Goal: Use online tool/utility: Utilize a website feature to perform a specific function

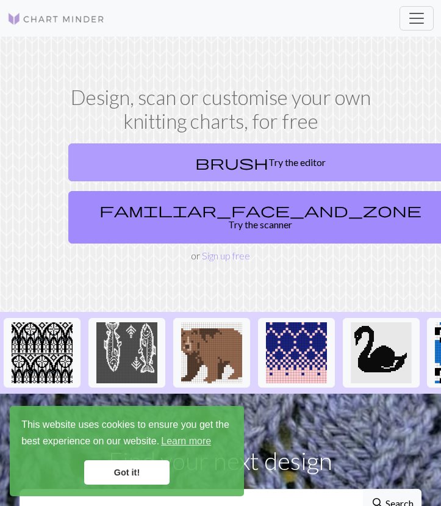
click at [262, 165] on link "brush Try the editor" at bounding box center [260, 162] width 384 height 38
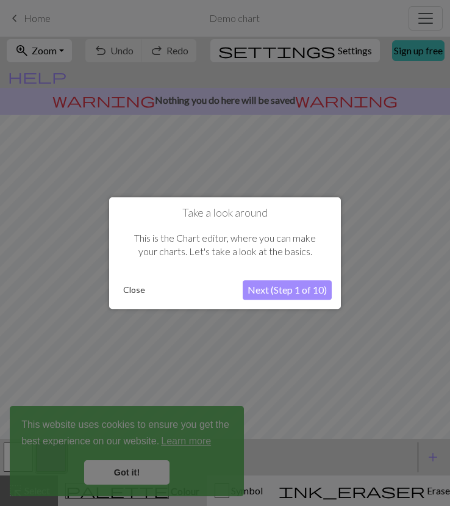
click at [278, 288] on button "Next (Step 1 of 10)" at bounding box center [287, 290] width 89 height 20
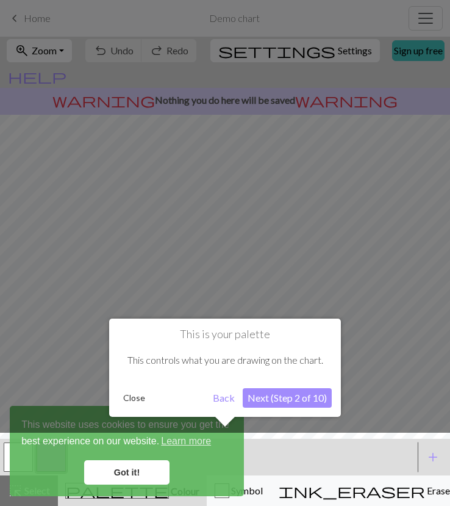
click at [278, 397] on button "Next (Step 2 of 10)" at bounding box center [287, 398] width 89 height 20
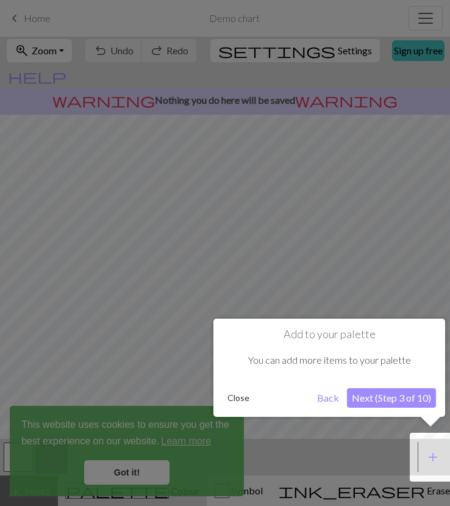
click at [373, 395] on button "Next (Step 3 of 10)" at bounding box center [391, 398] width 89 height 20
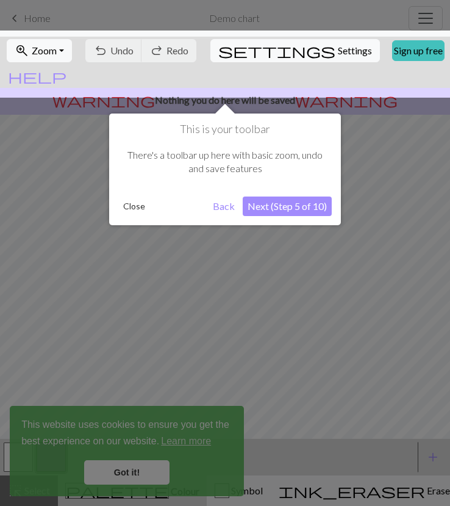
click at [267, 206] on button "Next (Step 5 of 10)" at bounding box center [287, 207] width 89 height 20
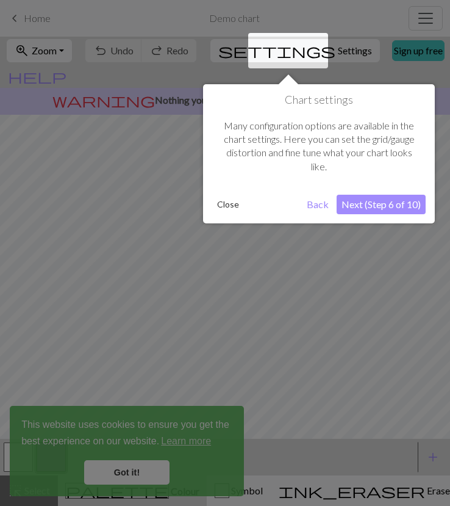
click at [392, 208] on button "Next (Step 6 of 10)" at bounding box center [381, 205] width 89 height 20
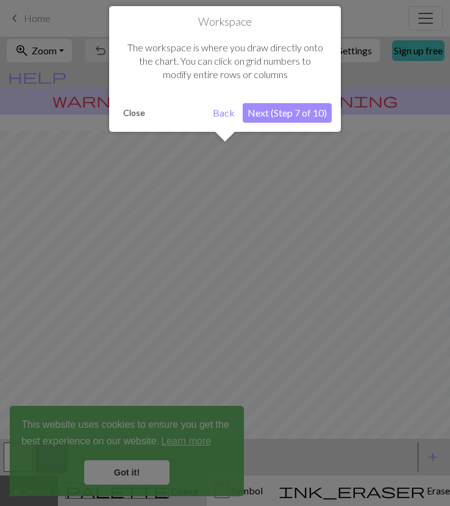
scroll to position [73, 0]
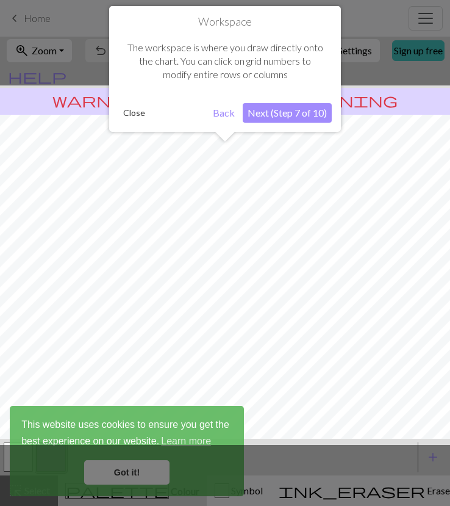
click at [140, 120] on button "Close" at bounding box center [134, 113] width 32 height 18
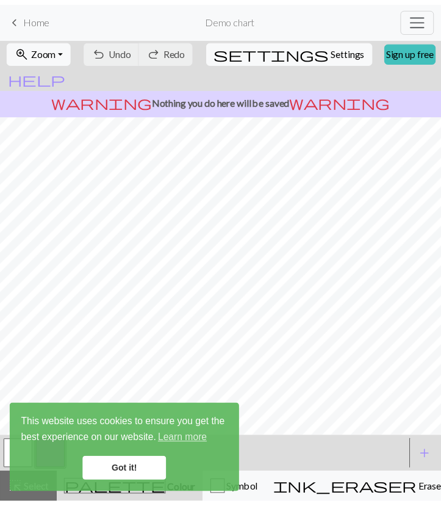
scroll to position [0, 0]
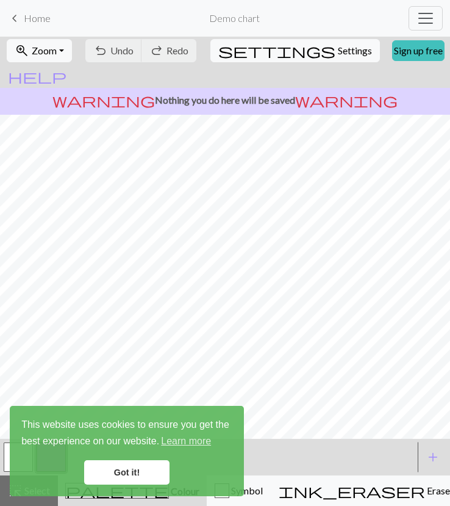
click at [121, 467] on link "Got it!" at bounding box center [126, 472] width 85 height 24
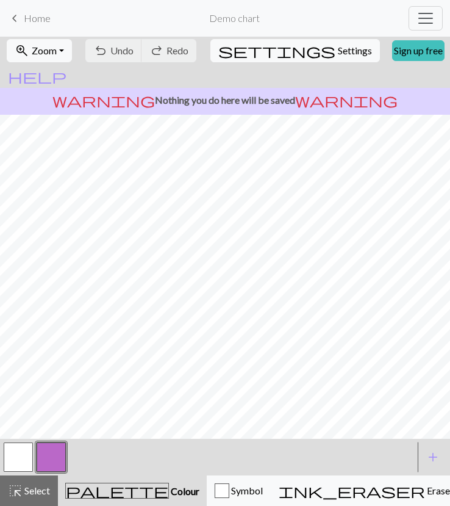
click at [40, 455] on button "button" at bounding box center [51, 456] width 29 height 29
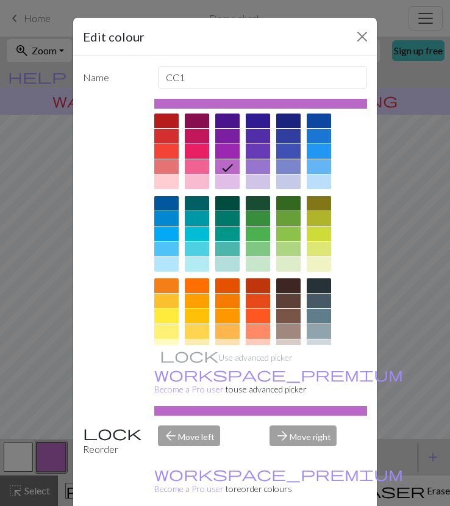
click at [314, 148] on div at bounding box center [319, 151] width 24 height 15
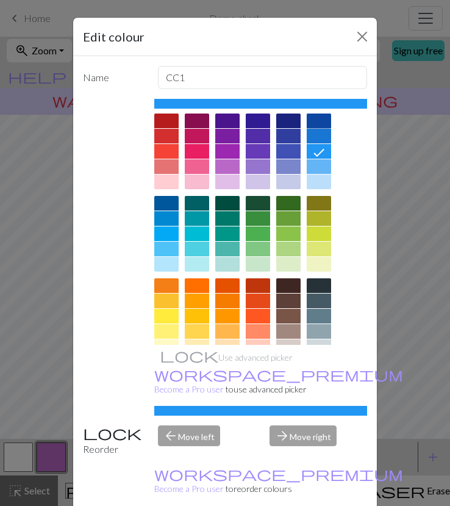
click at [320, 124] on div at bounding box center [319, 121] width 24 height 15
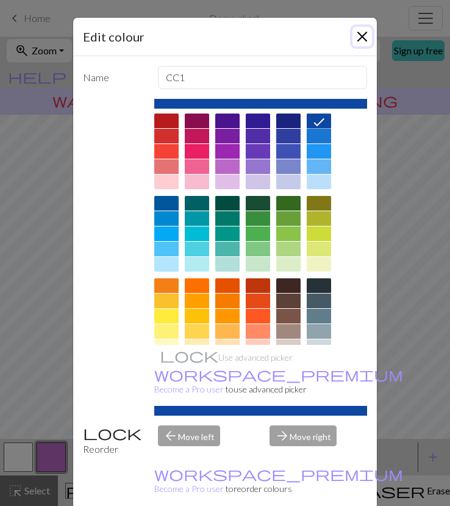
click at [359, 37] on button "Close" at bounding box center [363, 37] width 20 height 20
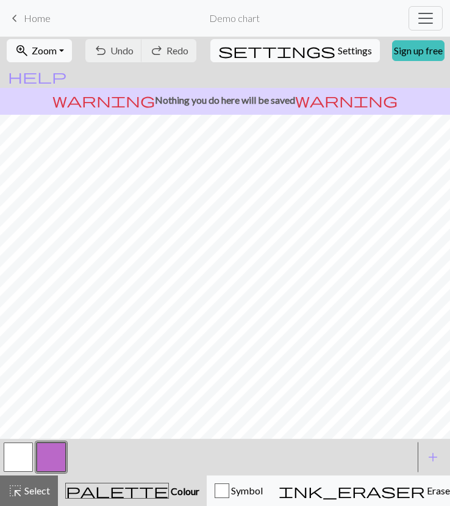
click at [58, 450] on button "button" at bounding box center [51, 456] width 29 height 29
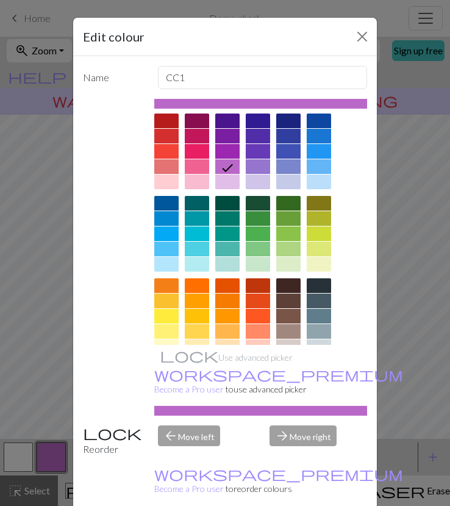
click at [319, 120] on div at bounding box center [319, 121] width 24 height 15
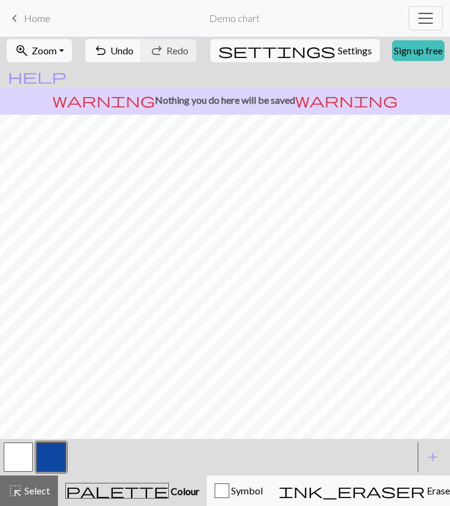
click at [26, 453] on button "button" at bounding box center [18, 456] width 29 height 29
click at [94, 482] on span "palette" at bounding box center [117, 490] width 103 height 17
click at [115, 478] on button "palette Colour Colour" at bounding box center [132, 490] width 149 height 31
click at [18, 463] on button "button" at bounding box center [18, 456] width 29 height 29
click at [18, 463] on div "Edit colour Name MC Use advanced picker workspace_premium Become a Pro user to …" at bounding box center [225, 253] width 450 height 506
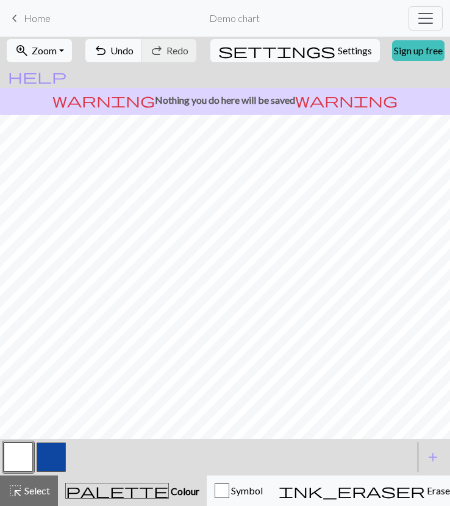
click at [70, 466] on div at bounding box center [208, 457] width 413 height 33
click at [169, 491] on span "Colour" at bounding box center [184, 491] width 31 height 12
click at [420, 439] on div "add Add a colour" at bounding box center [433, 457] width 34 height 37
click at [426, 449] on span "add" at bounding box center [433, 457] width 15 height 17
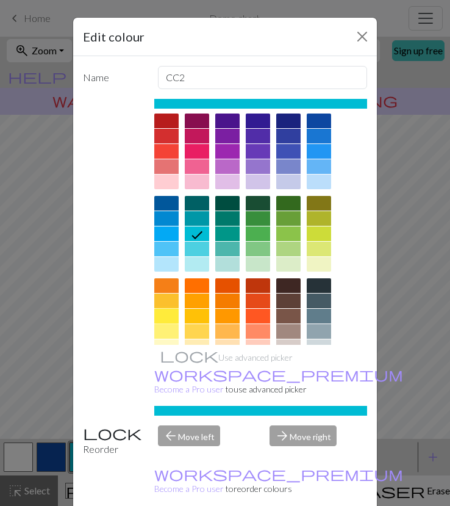
click at [159, 318] on div at bounding box center [166, 316] width 24 height 15
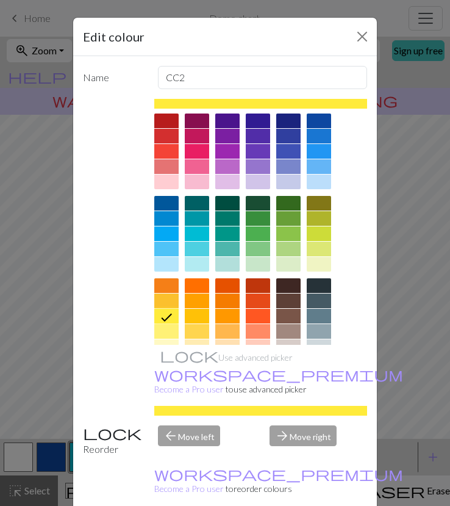
click at [159, 333] on div at bounding box center [166, 331] width 24 height 15
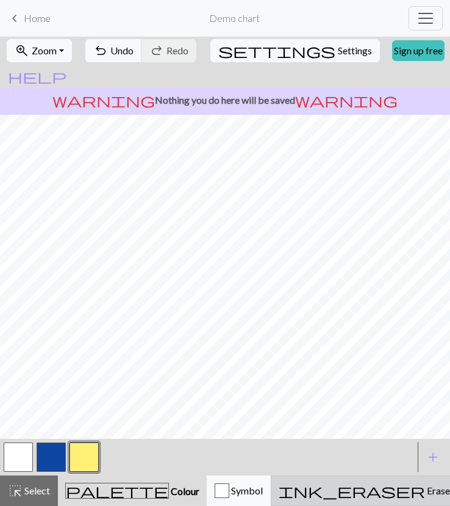
click at [284, 482] on span "ink_eraser" at bounding box center [352, 490] width 146 height 17
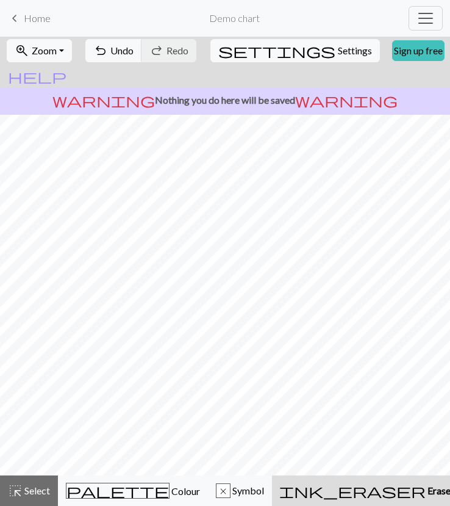
click at [38, 16] on span "Home" at bounding box center [37, 18] width 27 height 12
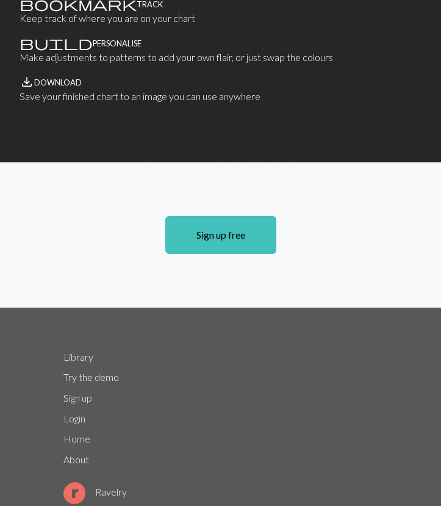
scroll to position [956, 0]
